Goal: Information Seeking & Learning: Learn about a topic

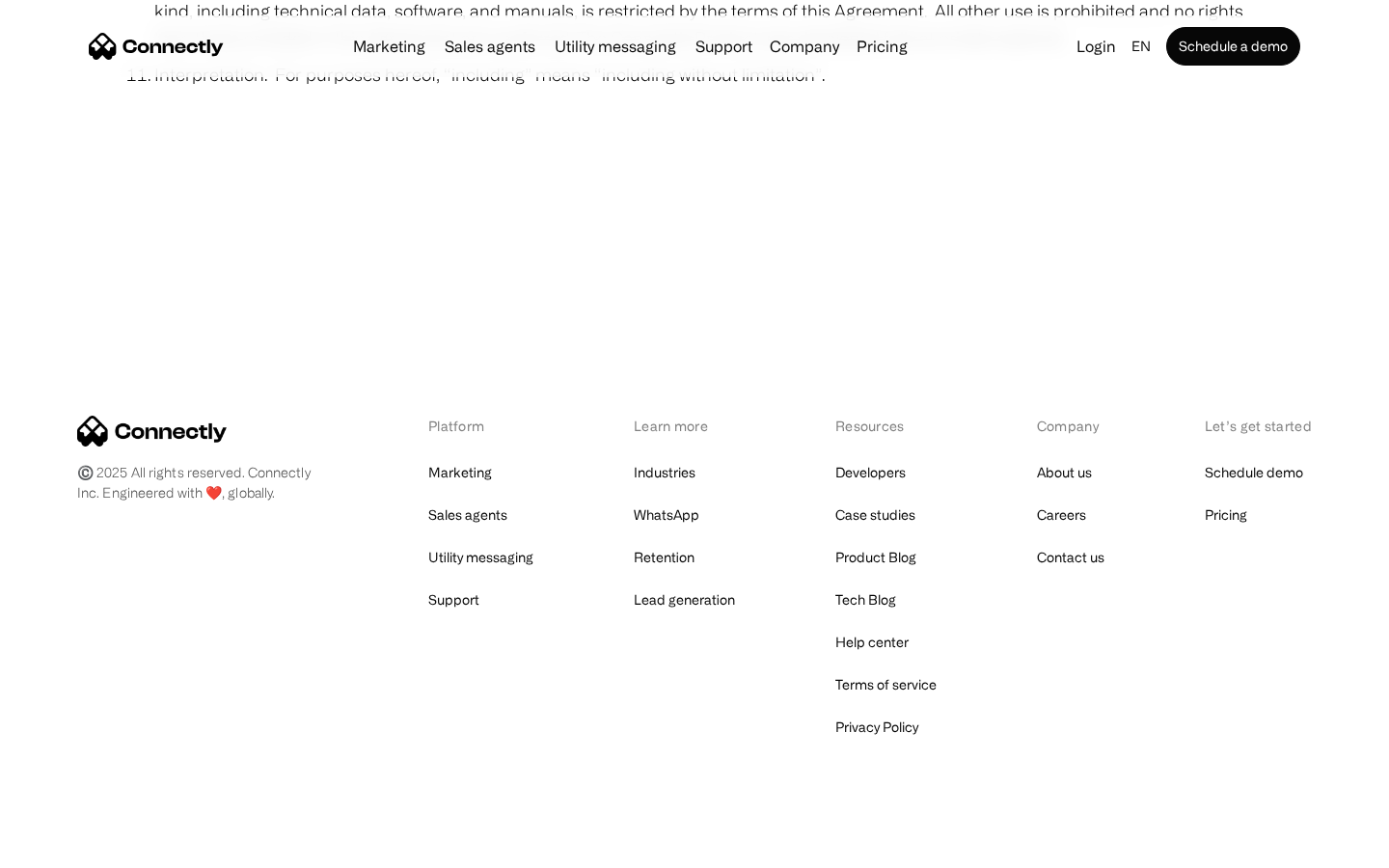
scroll to position [7086, 0]
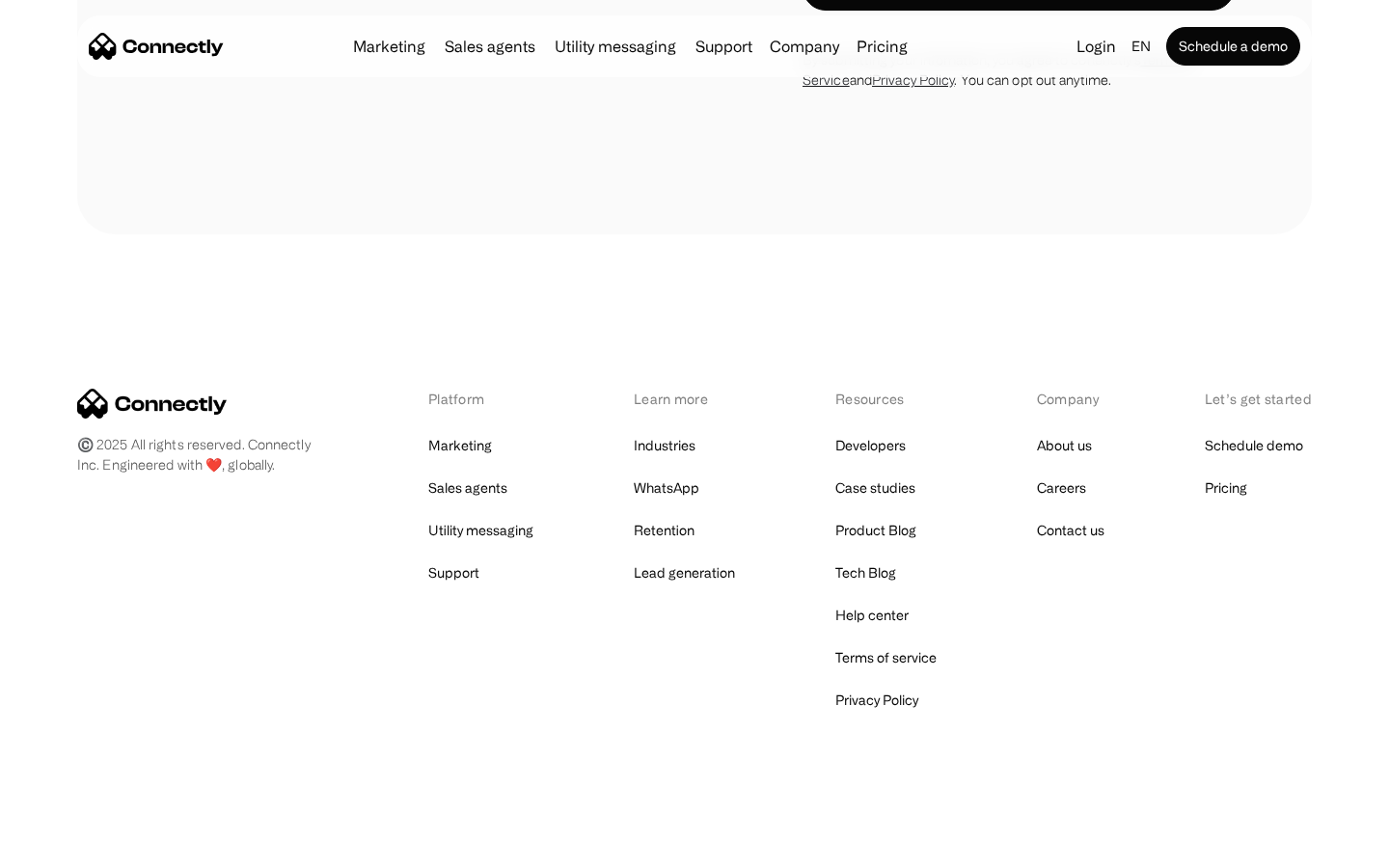
scroll to position [779, 0]
